Goal: Check status: Verify the current state of an ongoing process or item

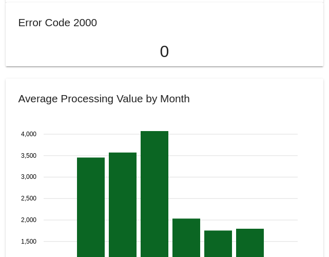
scroll to position [1221, 0]
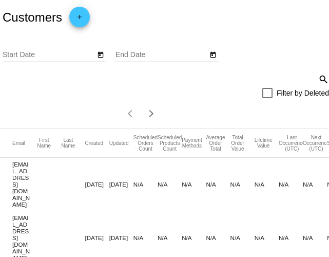
click at [325, 79] on mat-icon "search" at bounding box center [323, 79] width 12 height 16
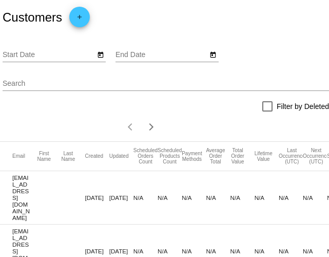
click at [218, 85] on input "Search" at bounding box center [166, 84] width 327 height 8
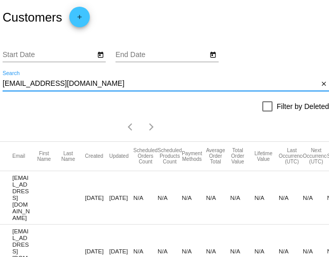
click at [196, 95] on div "brendablackmanbb21@gmail.com Search close" at bounding box center [166, 85] width 327 height 29
click at [163, 86] on input "[EMAIL_ADDRESS][DOMAIN_NAME]" at bounding box center [161, 84] width 316 height 8
drag, startPoint x: 125, startPoint y: 84, endPoint x: -21, endPoint y: 79, distance: 146.1
click at [0, 79] on html "Customers add Start Date End Date brendablackmanbb21@gmail.com Search close Fil…" at bounding box center [164, 128] width 329 height 257
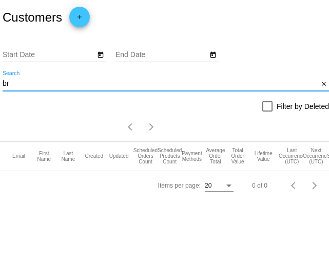
type input "b"
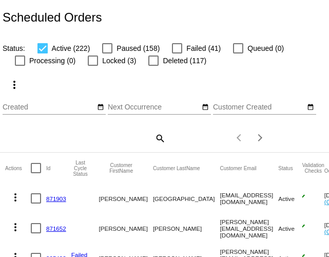
click at [158, 140] on mat-icon "search" at bounding box center [160, 138] width 12 height 16
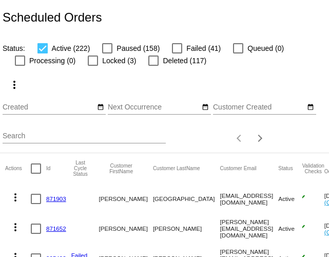
click at [71, 139] on input "Search" at bounding box center [84, 136] width 163 height 8
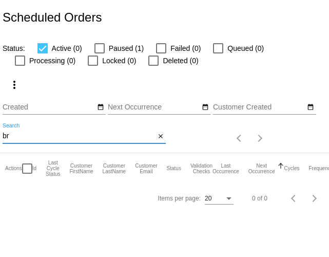
type input "b"
type input "brendablackman"
click at [96, 45] on div at bounding box center [100, 48] width 10 height 10
click at [99, 53] on input "Paused (1)" at bounding box center [99, 53] width 1 height 1
checkbox input "true"
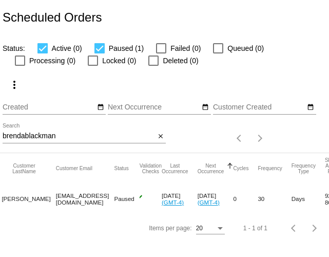
scroll to position [0, 147]
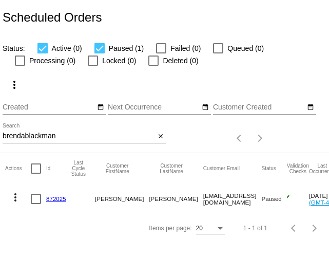
click at [57, 199] on link "872025" at bounding box center [56, 198] width 20 height 7
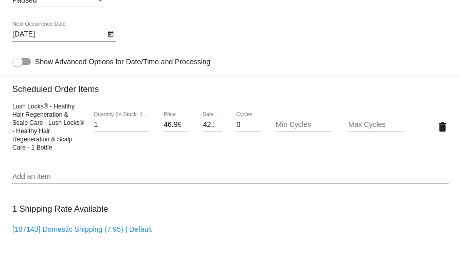
scroll to position [598, 0]
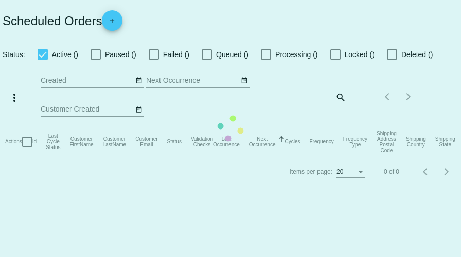
checkbox input "true"
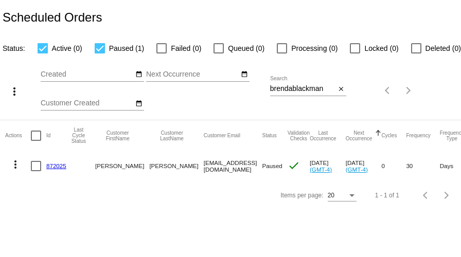
click at [51, 167] on link "872025" at bounding box center [56, 165] width 20 height 7
